Goal: Subscribe to service/newsletter

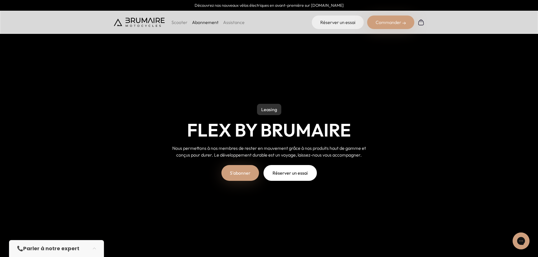
click at [205, 22] on link "Abonnement" at bounding box center [205, 22] width 27 height 6
click at [234, 174] on link "S'abonner" at bounding box center [240, 173] width 38 height 16
